Goal: Browse casually

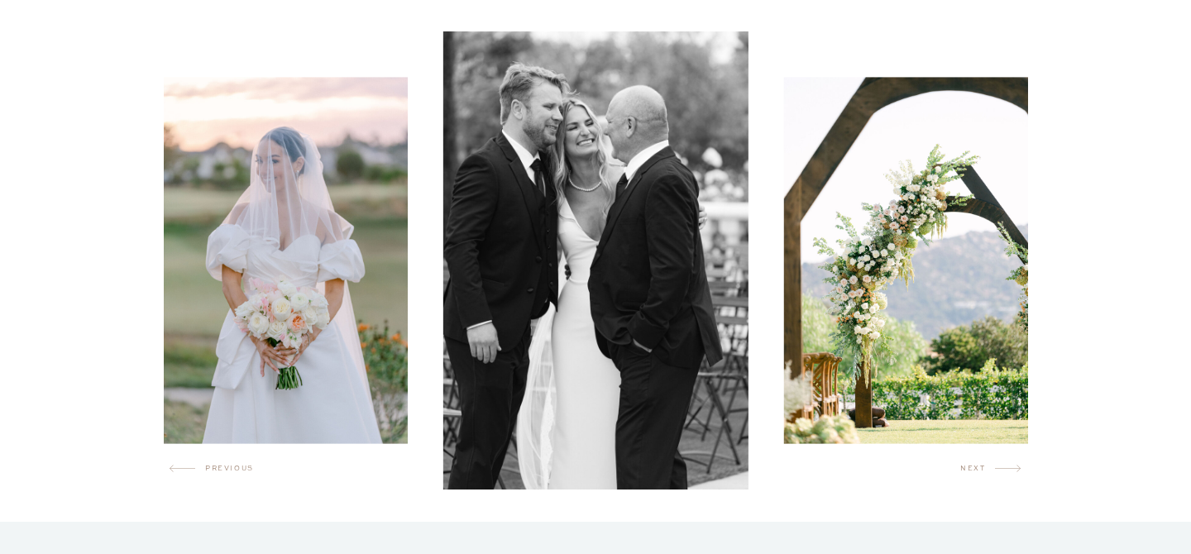
scroll to position [993, 0]
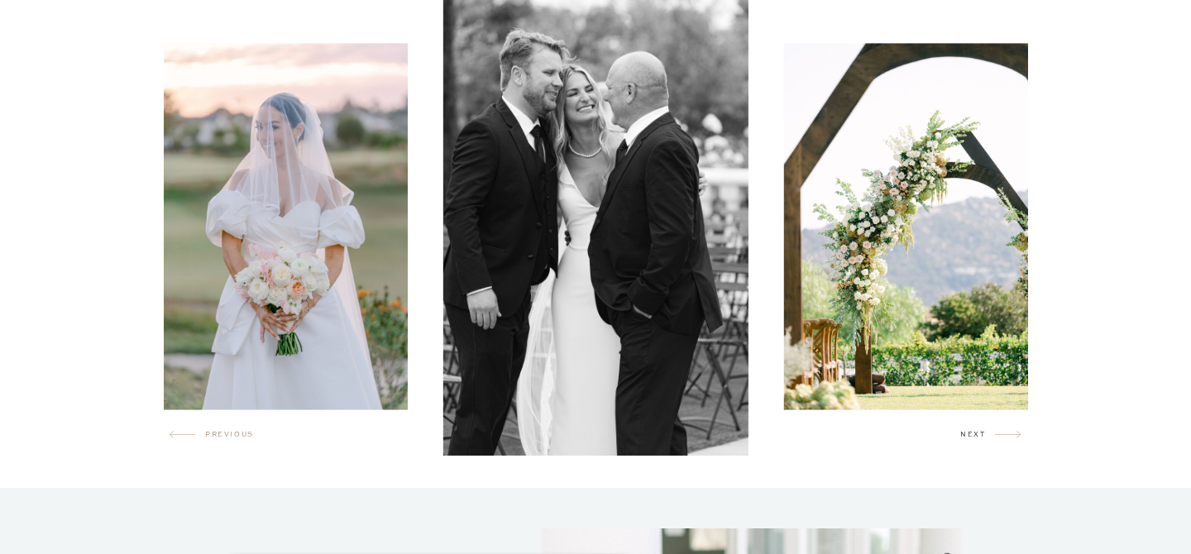
click at [968, 443] on h2 "next" at bounding box center [977, 437] width 35 height 17
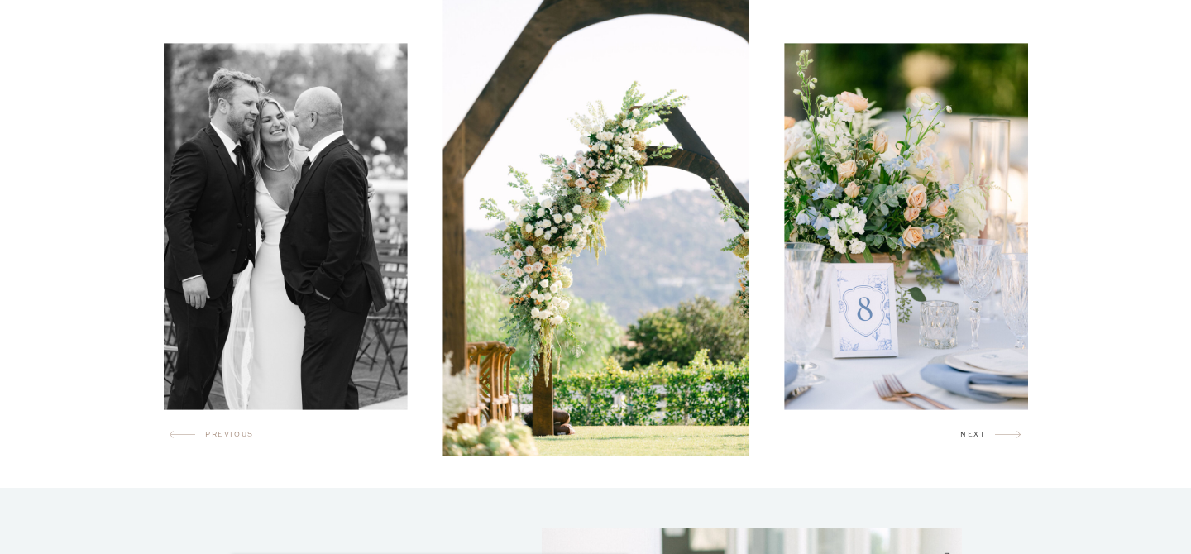
click at [968, 443] on h2 "next" at bounding box center [977, 437] width 35 height 17
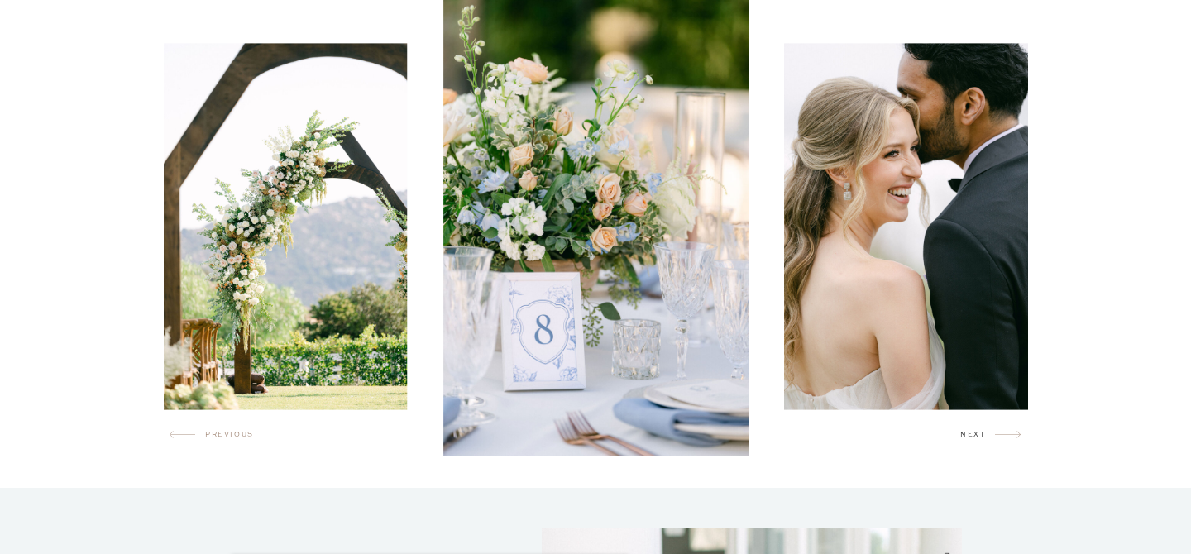
click at [968, 443] on h2 "next" at bounding box center [977, 437] width 35 height 17
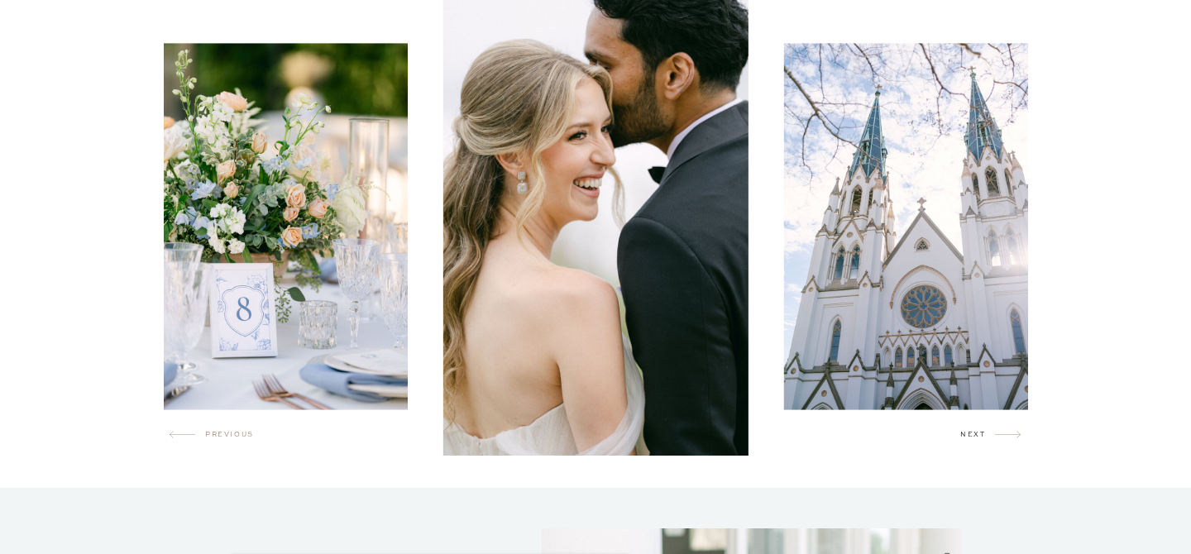
click at [968, 443] on h2 "next" at bounding box center [977, 437] width 35 height 17
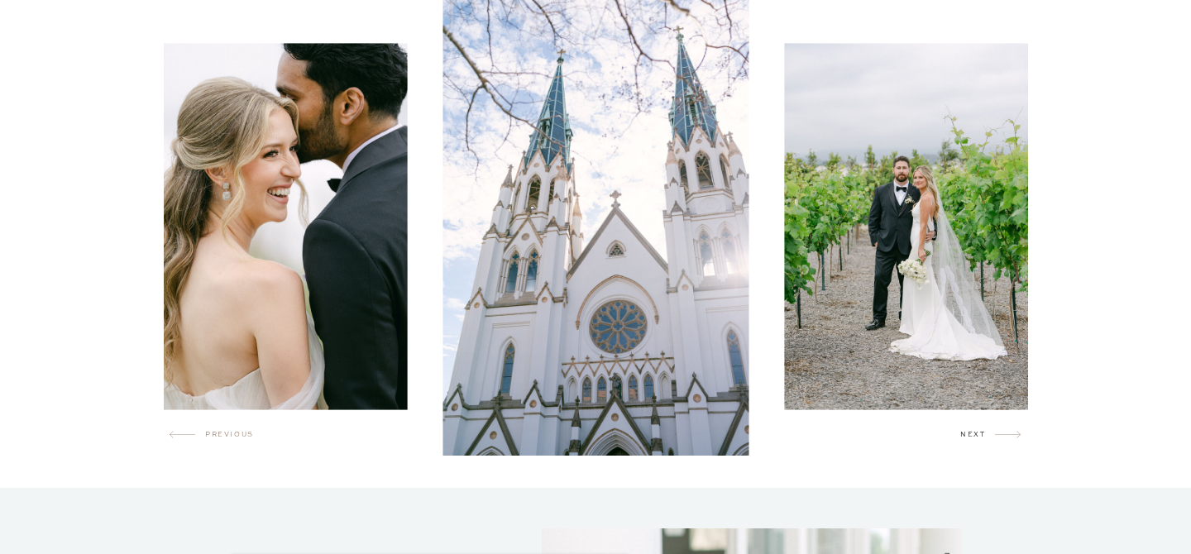
click at [968, 444] on h2 "next" at bounding box center [977, 437] width 35 height 17
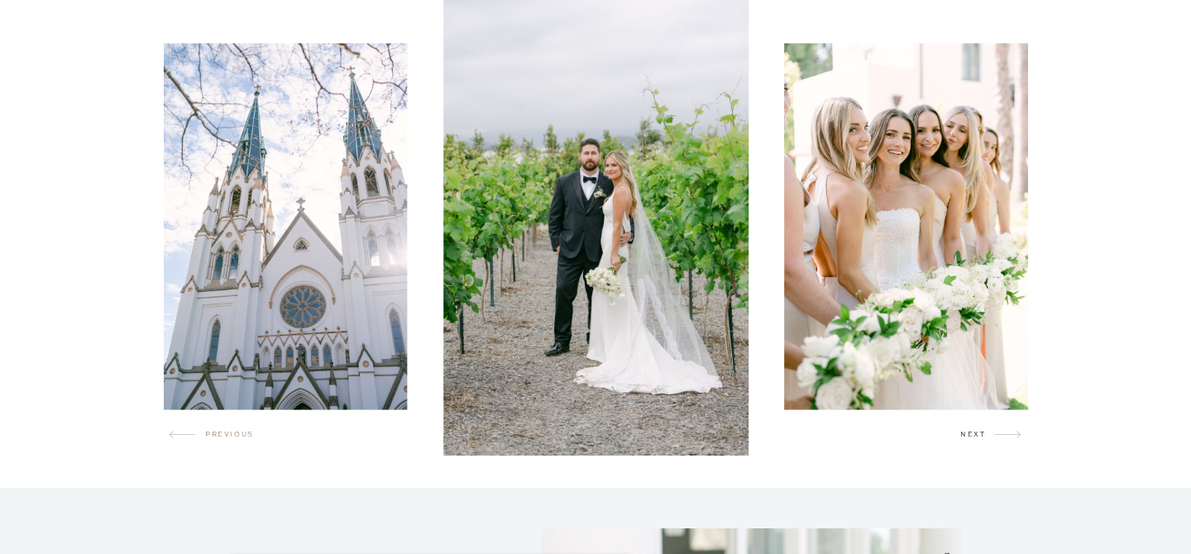
click at [968, 444] on h2 "next" at bounding box center [977, 437] width 35 height 17
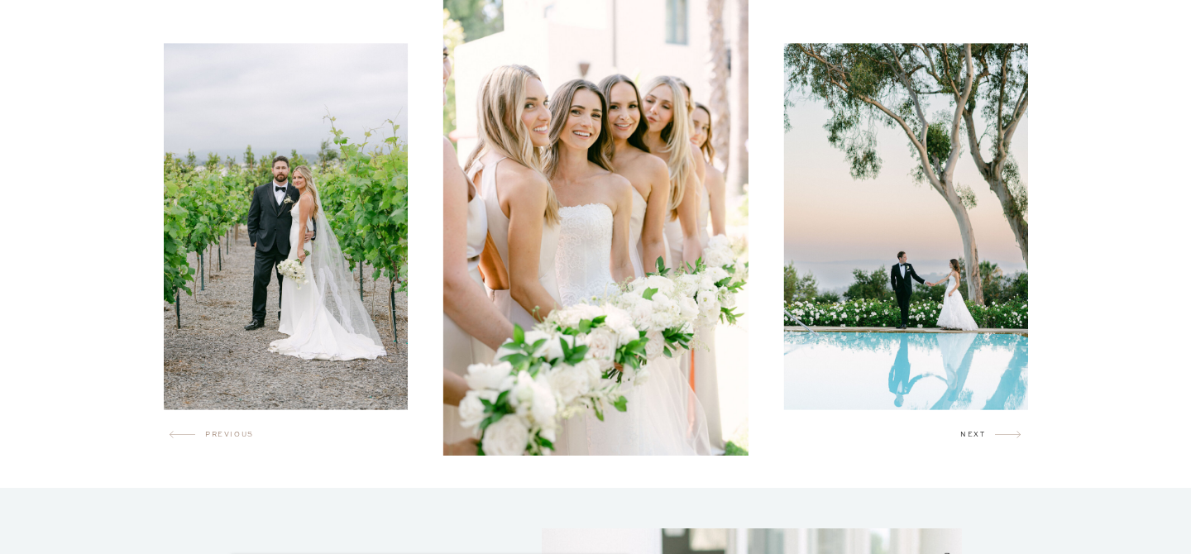
click at [968, 444] on h2 "next" at bounding box center [977, 437] width 35 height 17
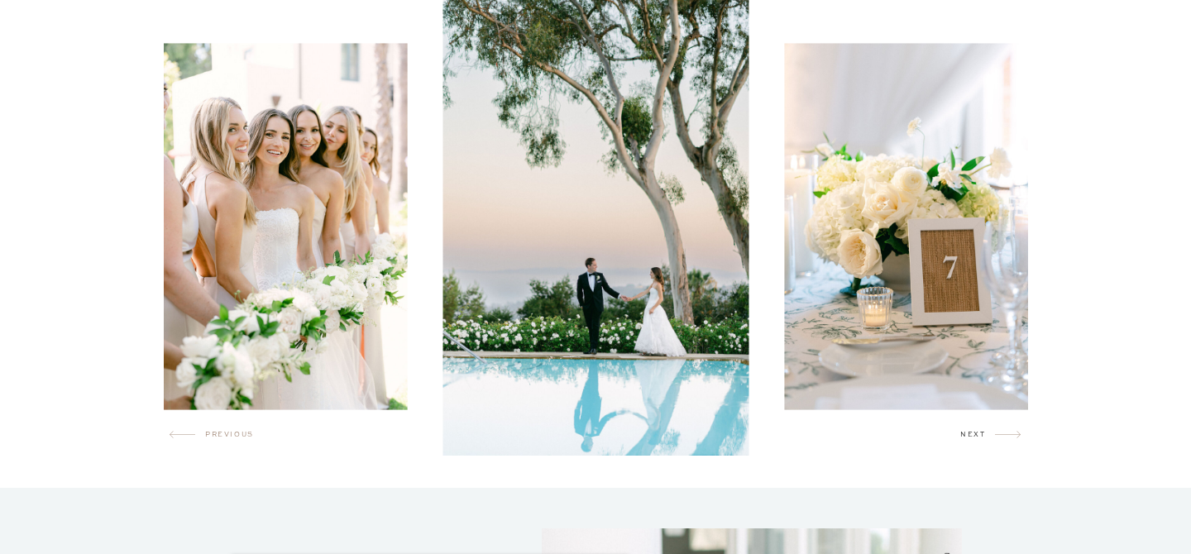
click at [968, 444] on h2 "next" at bounding box center [977, 437] width 35 height 17
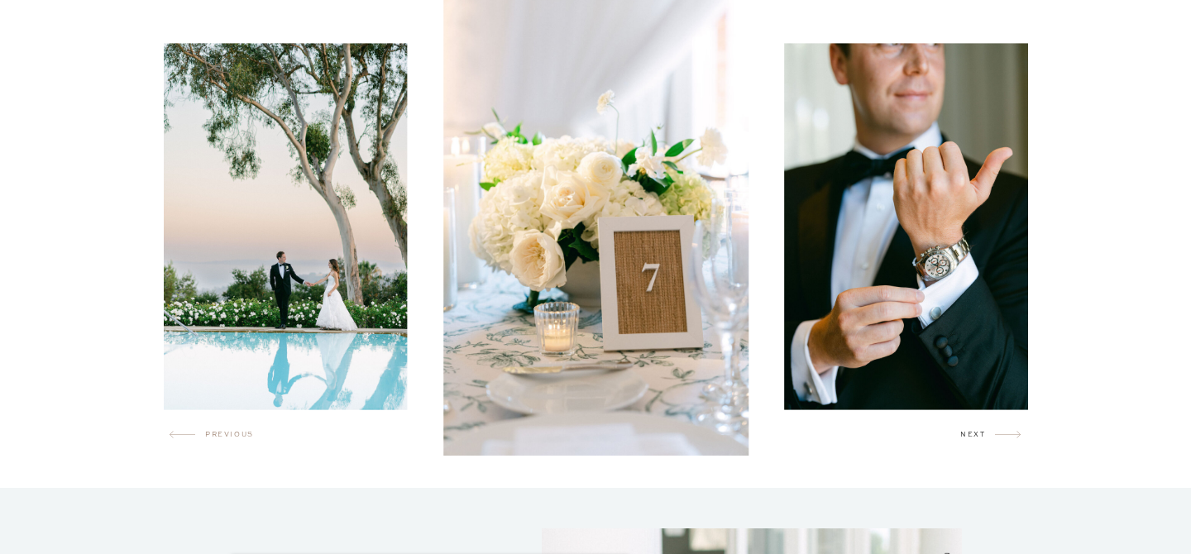
click at [968, 444] on h2 "next" at bounding box center [977, 437] width 35 height 17
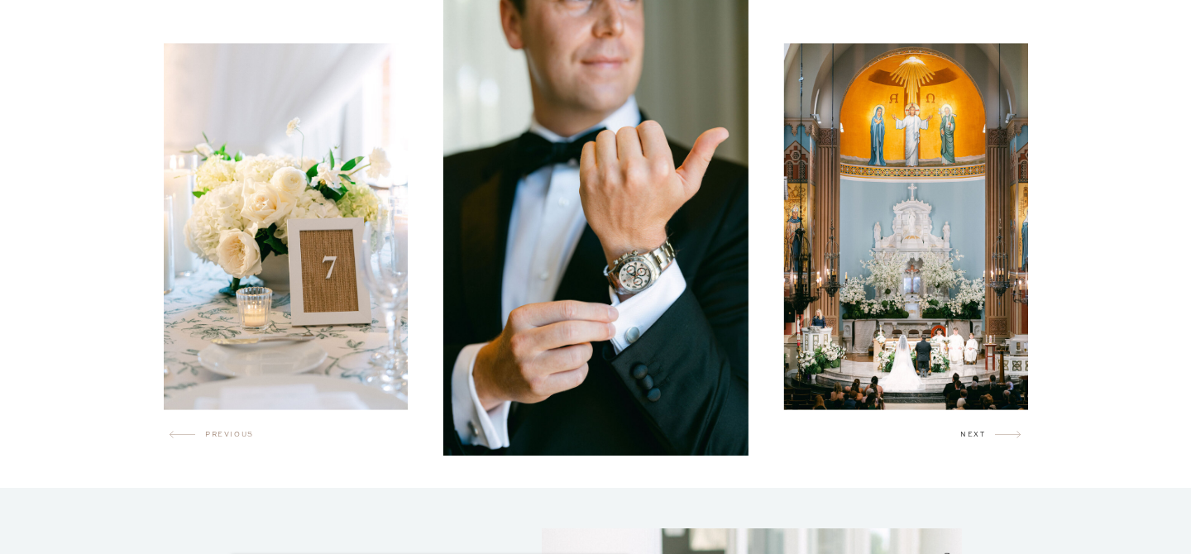
click at [968, 444] on h2 "next" at bounding box center [977, 437] width 35 height 17
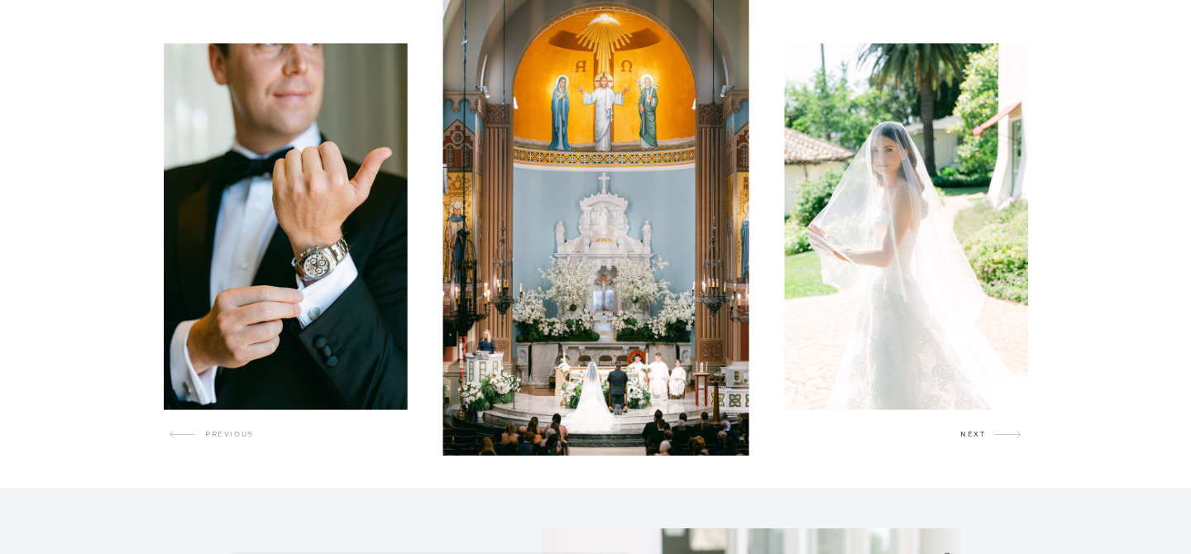
click at [968, 445] on h2 "next" at bounding box center [977, 437] width 35 height 17
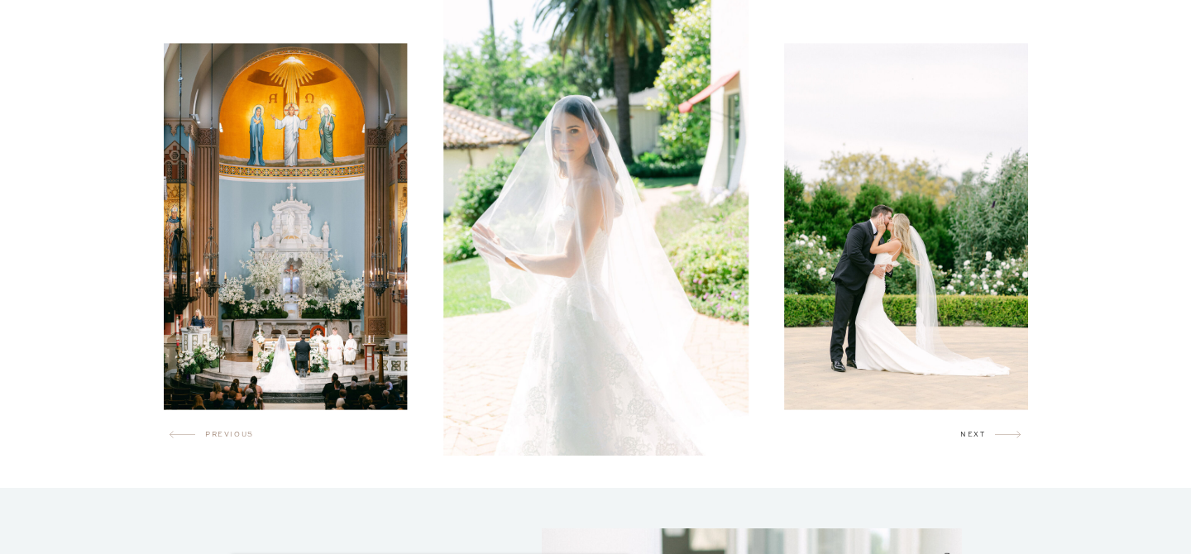
click at [968, 445] on h2 "next" at bounding box center [977, 437] width 35 height 17
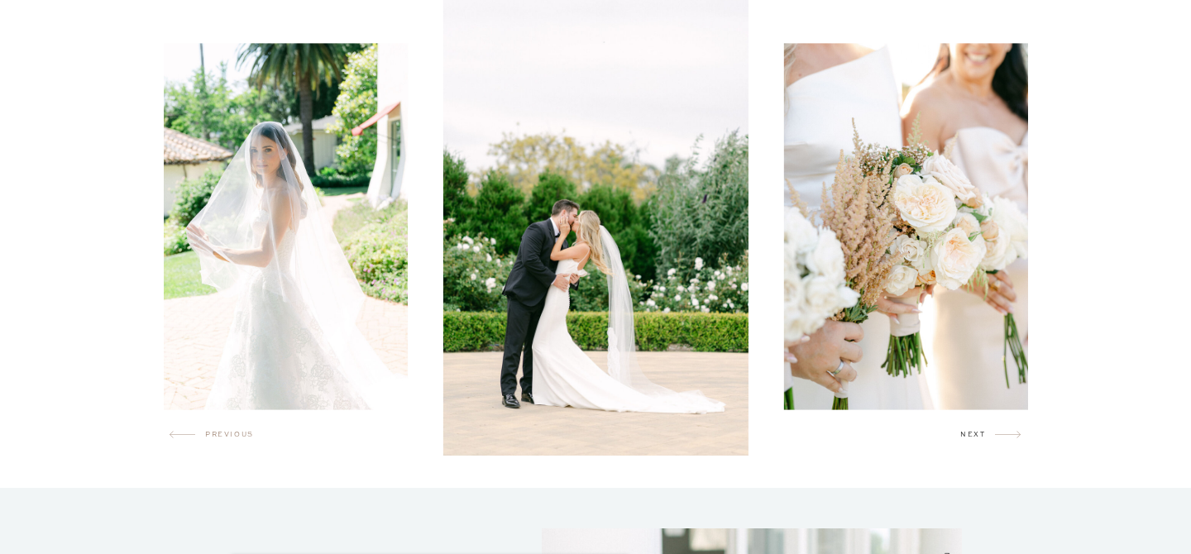
click at [968, 445] on h2 "next" at bounding box center [977, 437] width 35 height 17
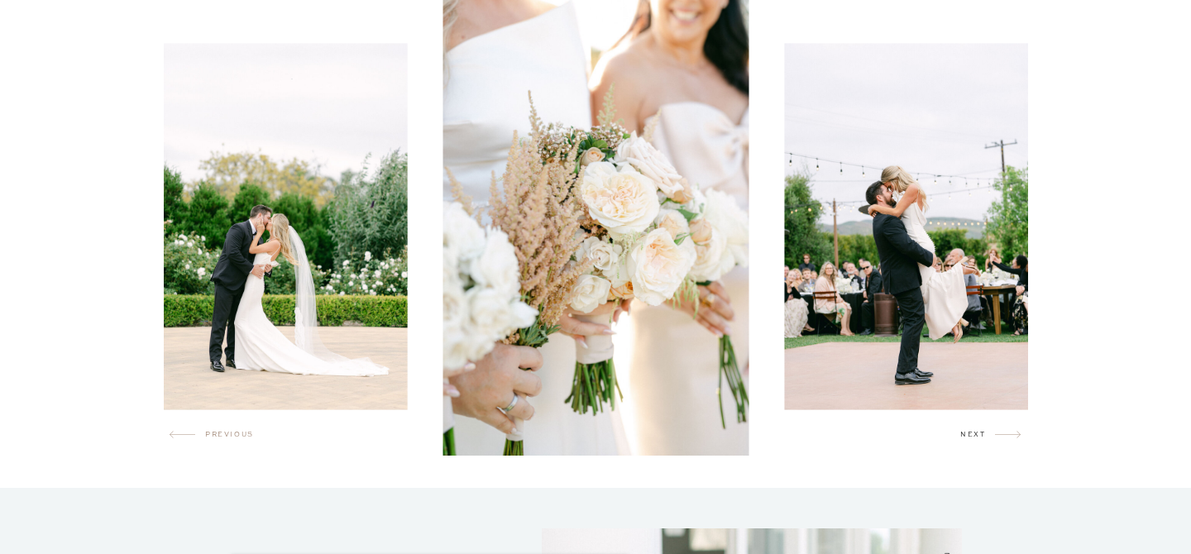
click at [968, 445] on h2 "next" at bounding box center [977, 437] width 35 height 17
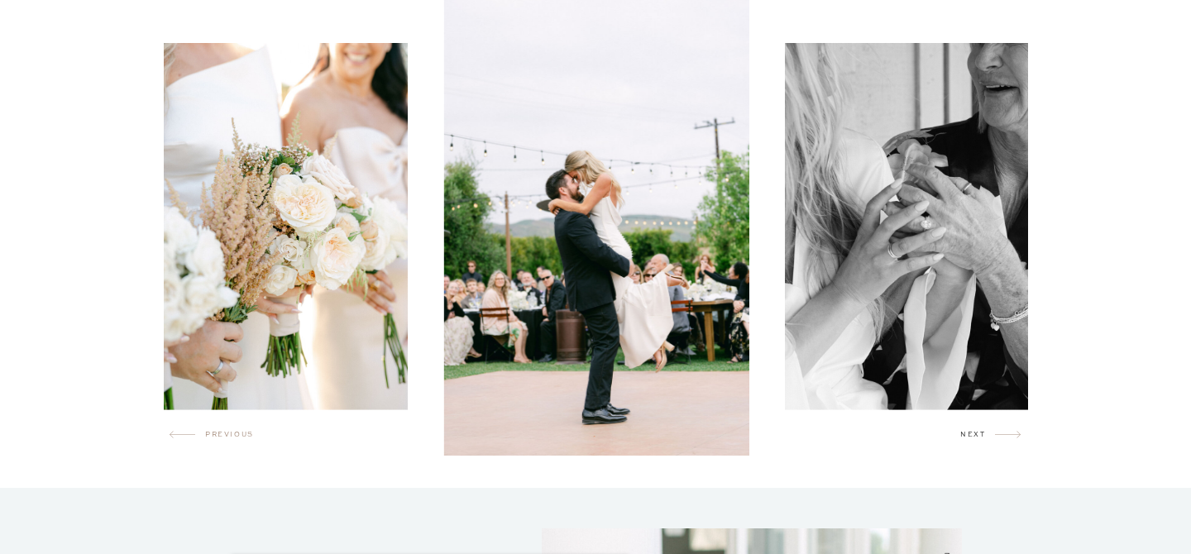
click at [968, 445] on h2 "next" at bounding box center [977, 437] width 35 height 17
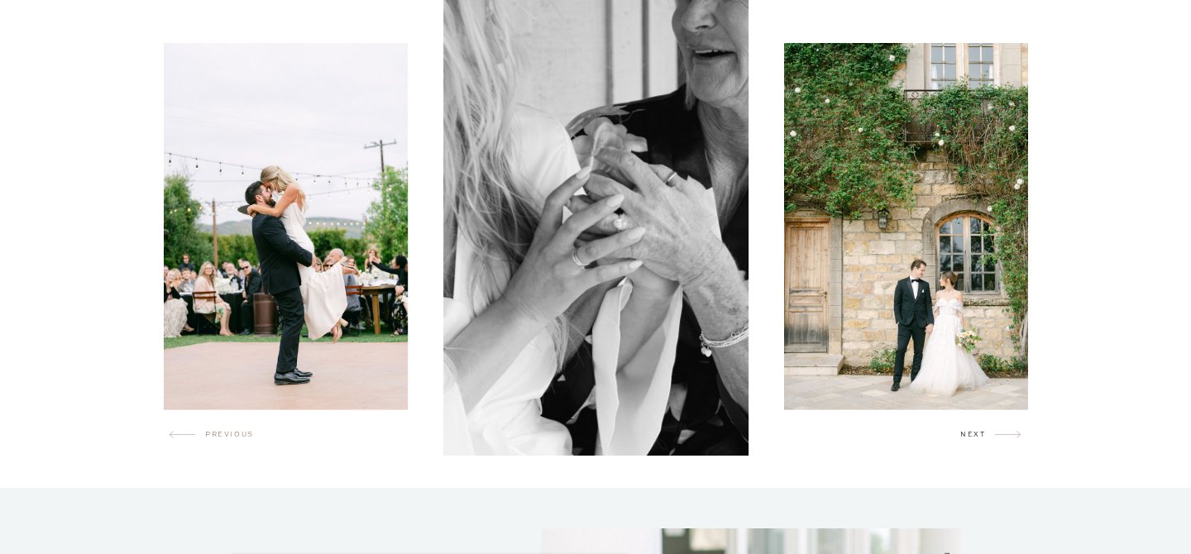
click at [968, 445] on h2 "next" at bounding box center [977, 437] width 35 height 17
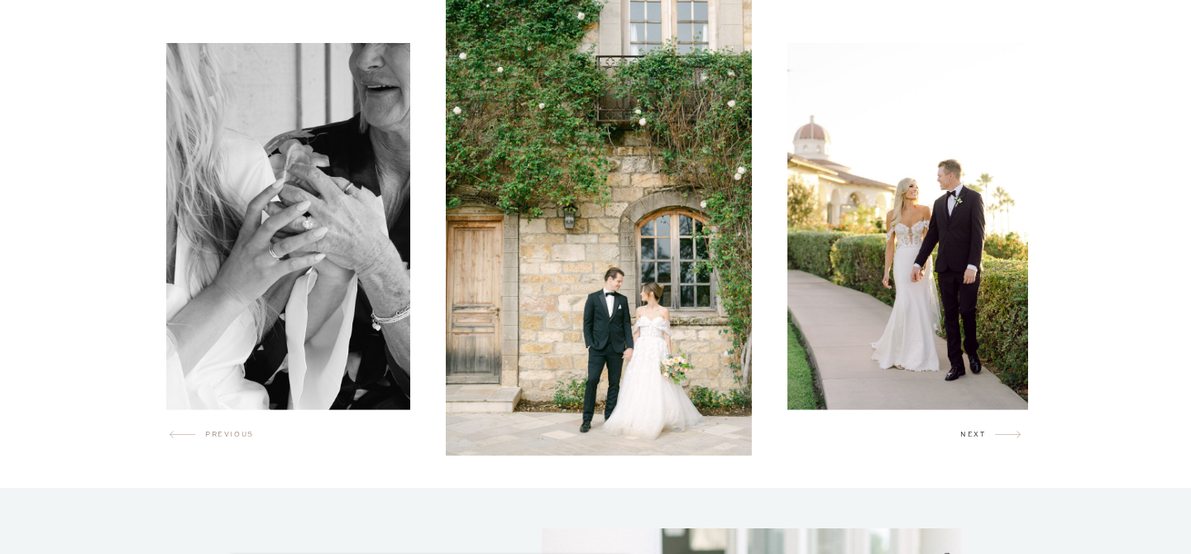
click at [968, 445] on h2 "next" at bounding box center [977, 437] width 35 height 17
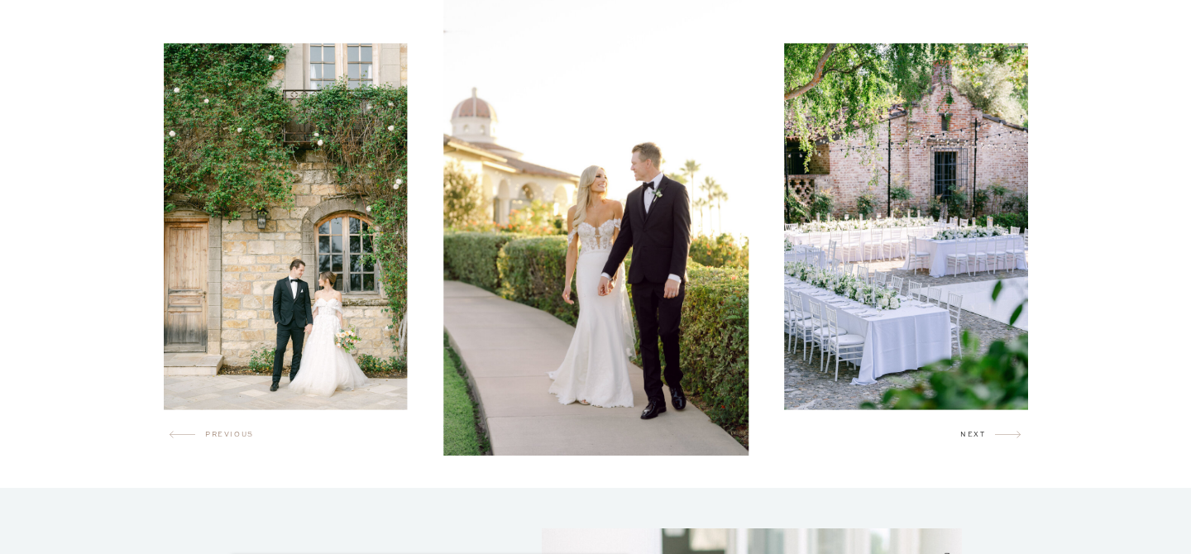
click at [968, 445] on h2 "next" at bounding box center [977, 437] width 35 height 17
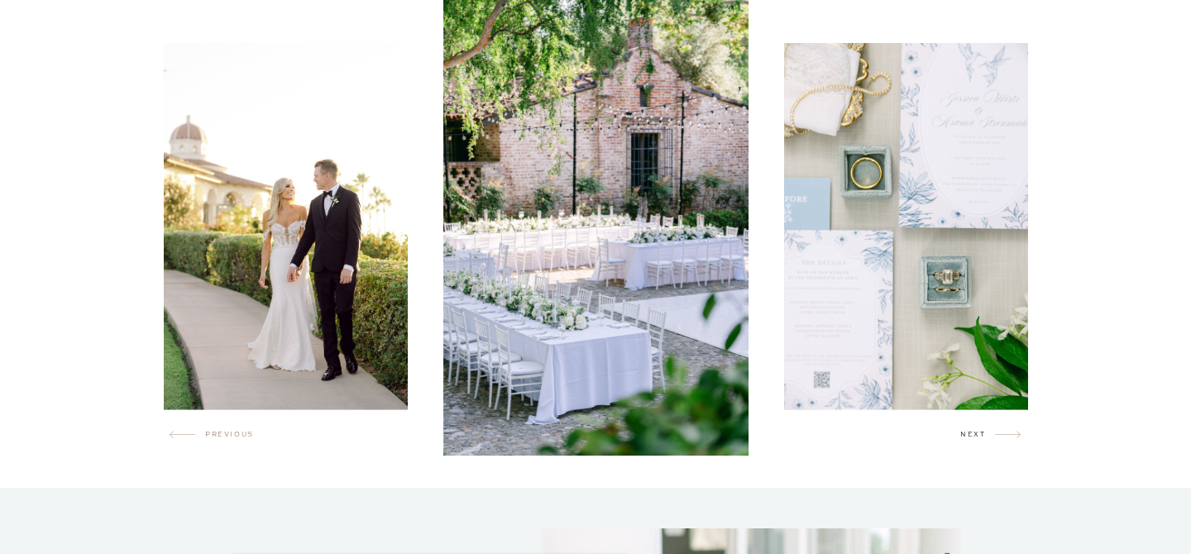
click at [968, 445] on h2 "next" at bounding box center [977, 437] width 35 height 17
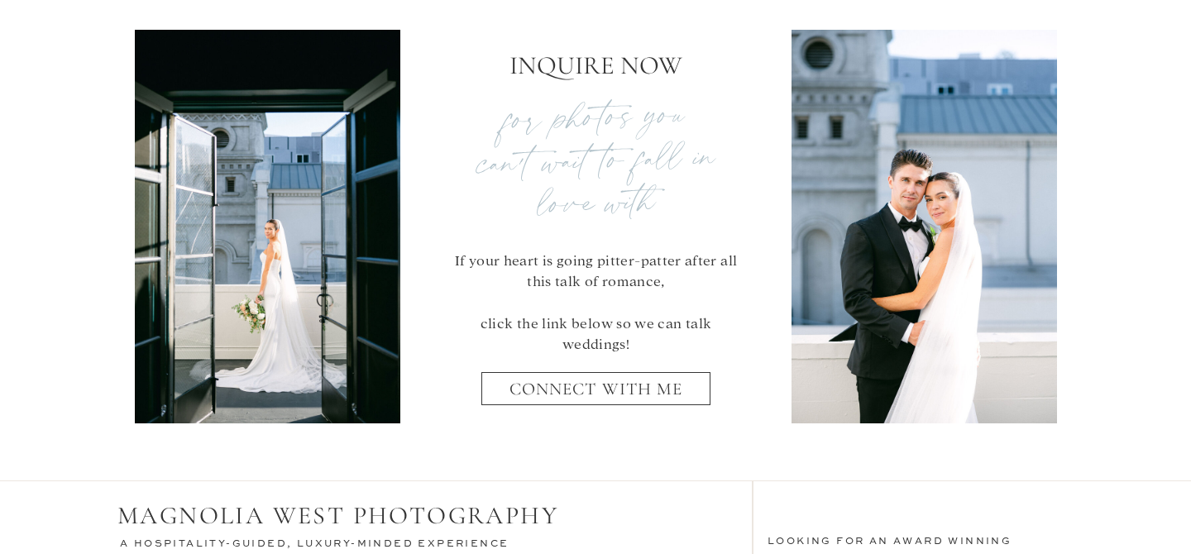
scroll to position [6764, 0]
